Goal: Navigation & Orientation: Find specific page/section

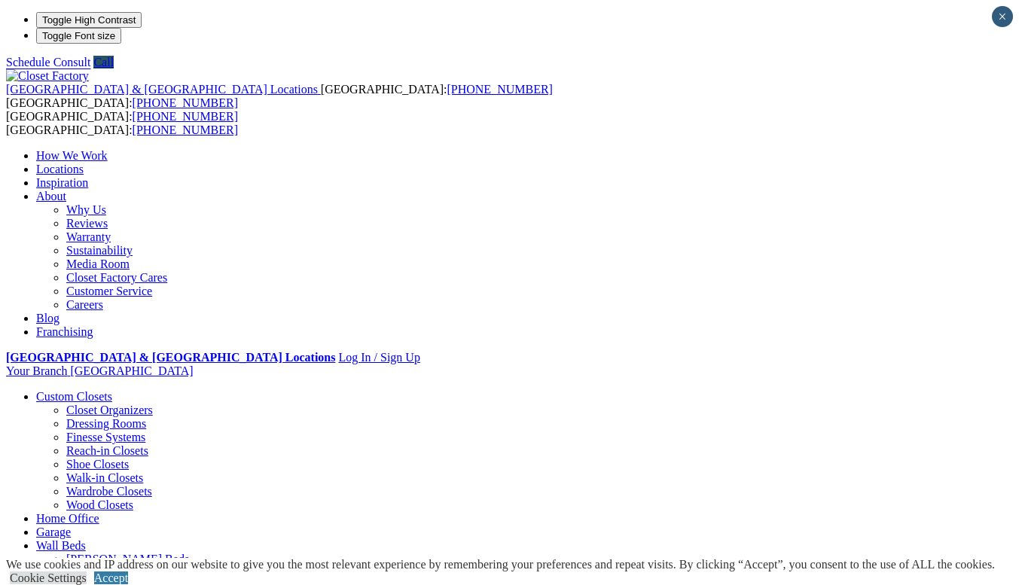
click at [84, 163] on link "Locations" at bounding box center [59, 169] width 47 height 13
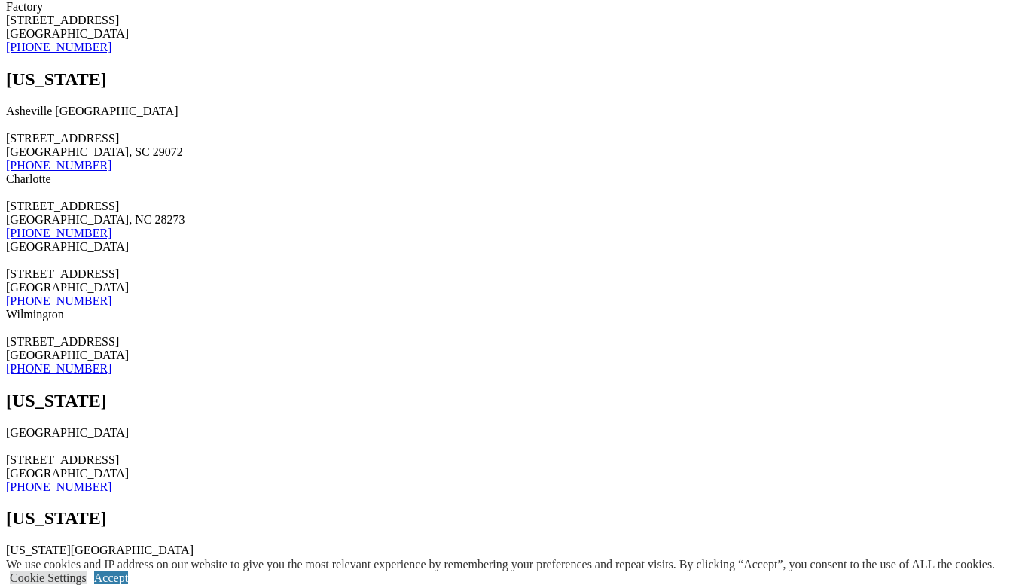
scroll to position [6644, 0]
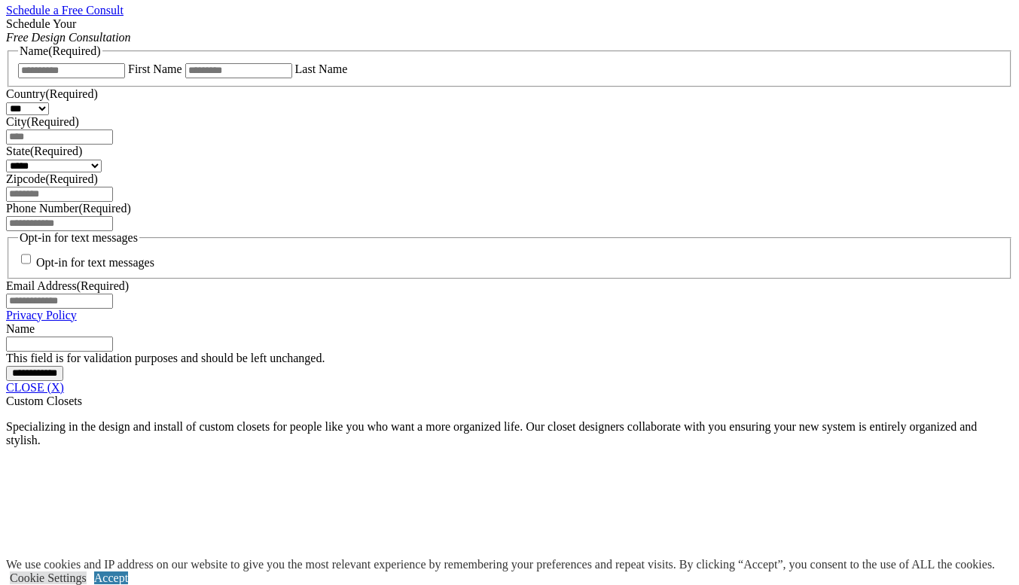
scroll to position [1008, 0]
